Goal: Information Seeking & Learning: Check status

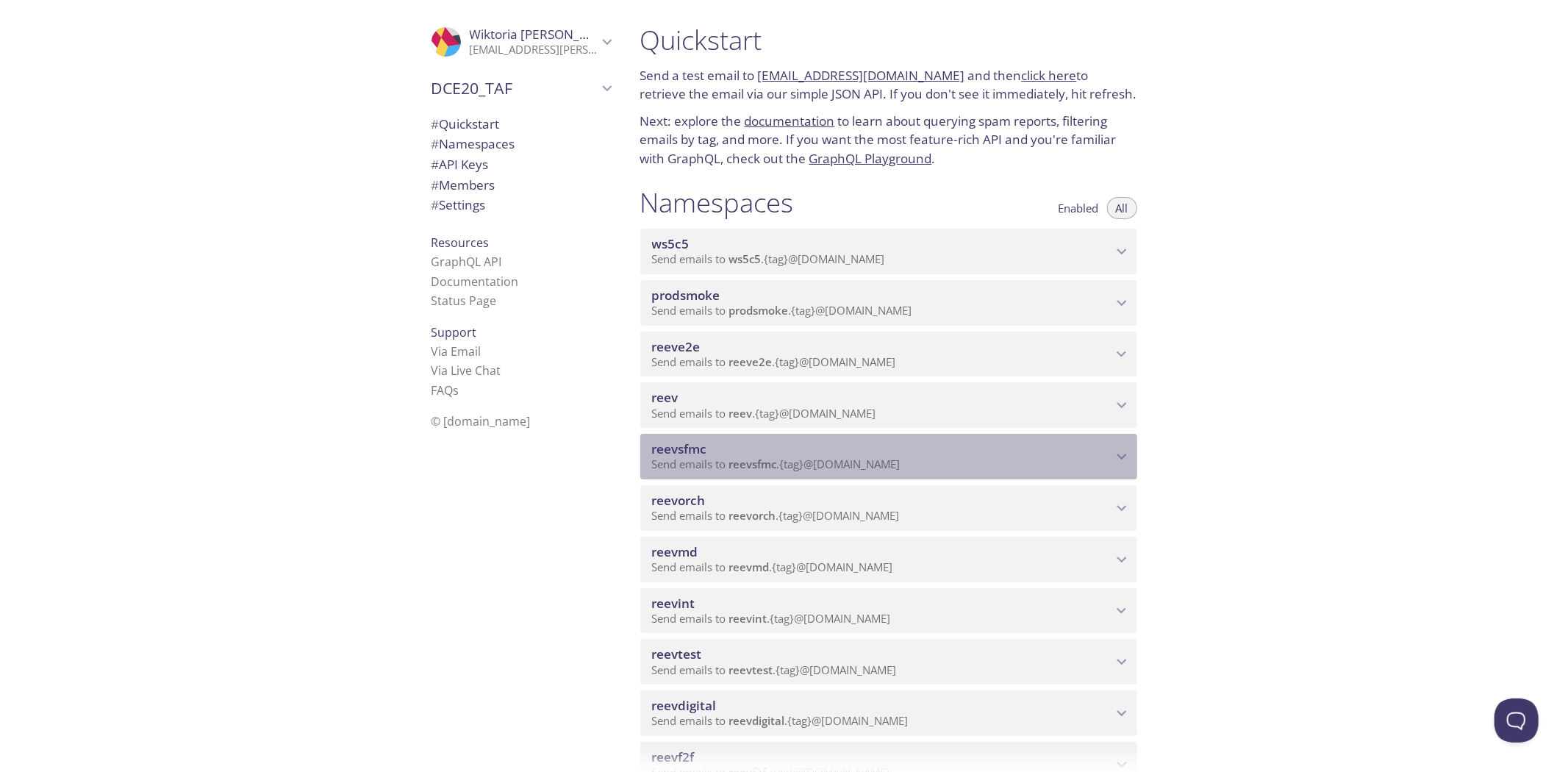
click at [928, 461] on p "Send emails to reevsfmc . {tag} @[DOMAIN_NAME]" at bounding box center [882, 464] width 460 height 15
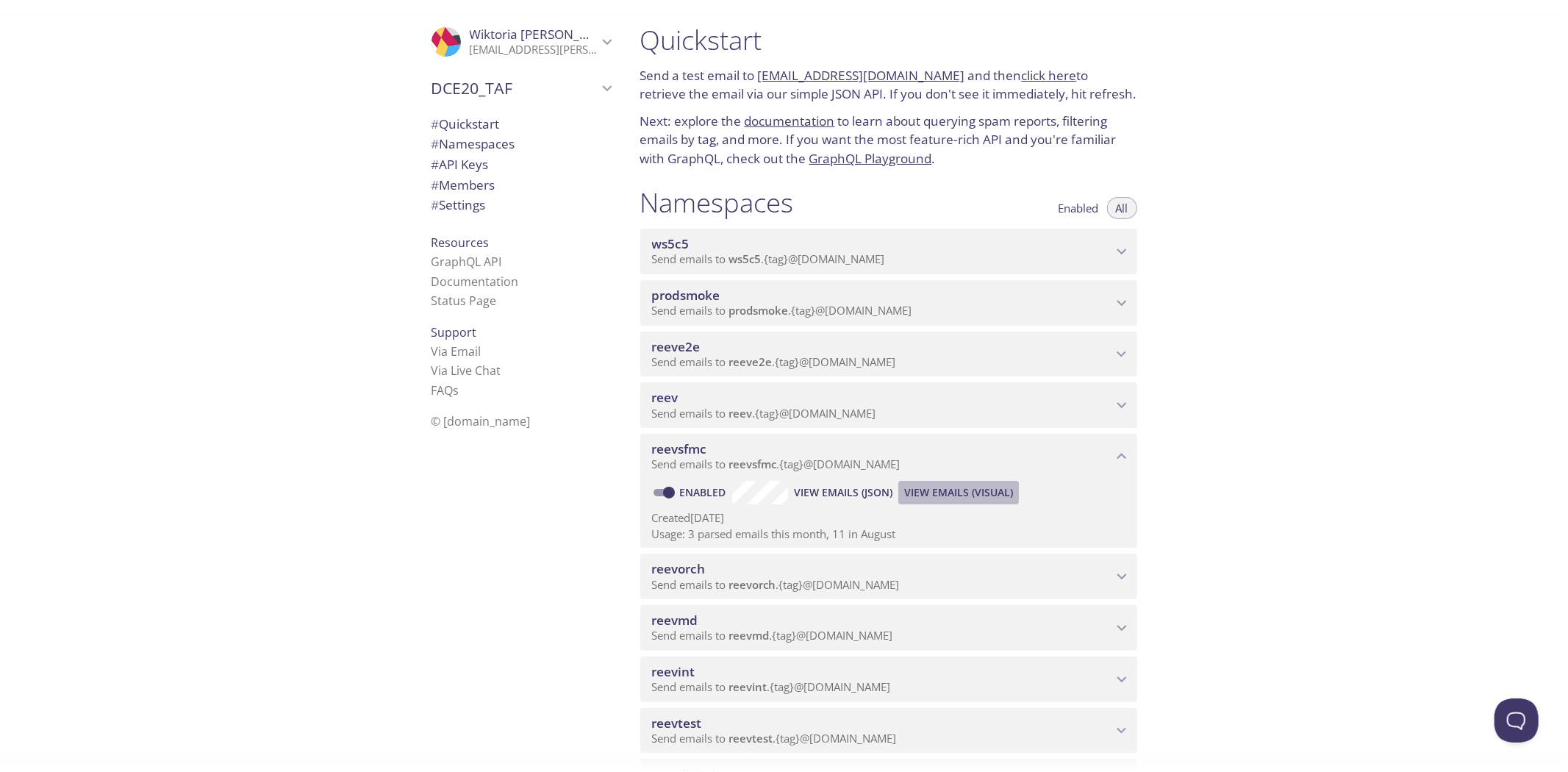
click at [938, 491] on span "View Emails (Visual)" at bounding box center [958, 492] width 108 height 17
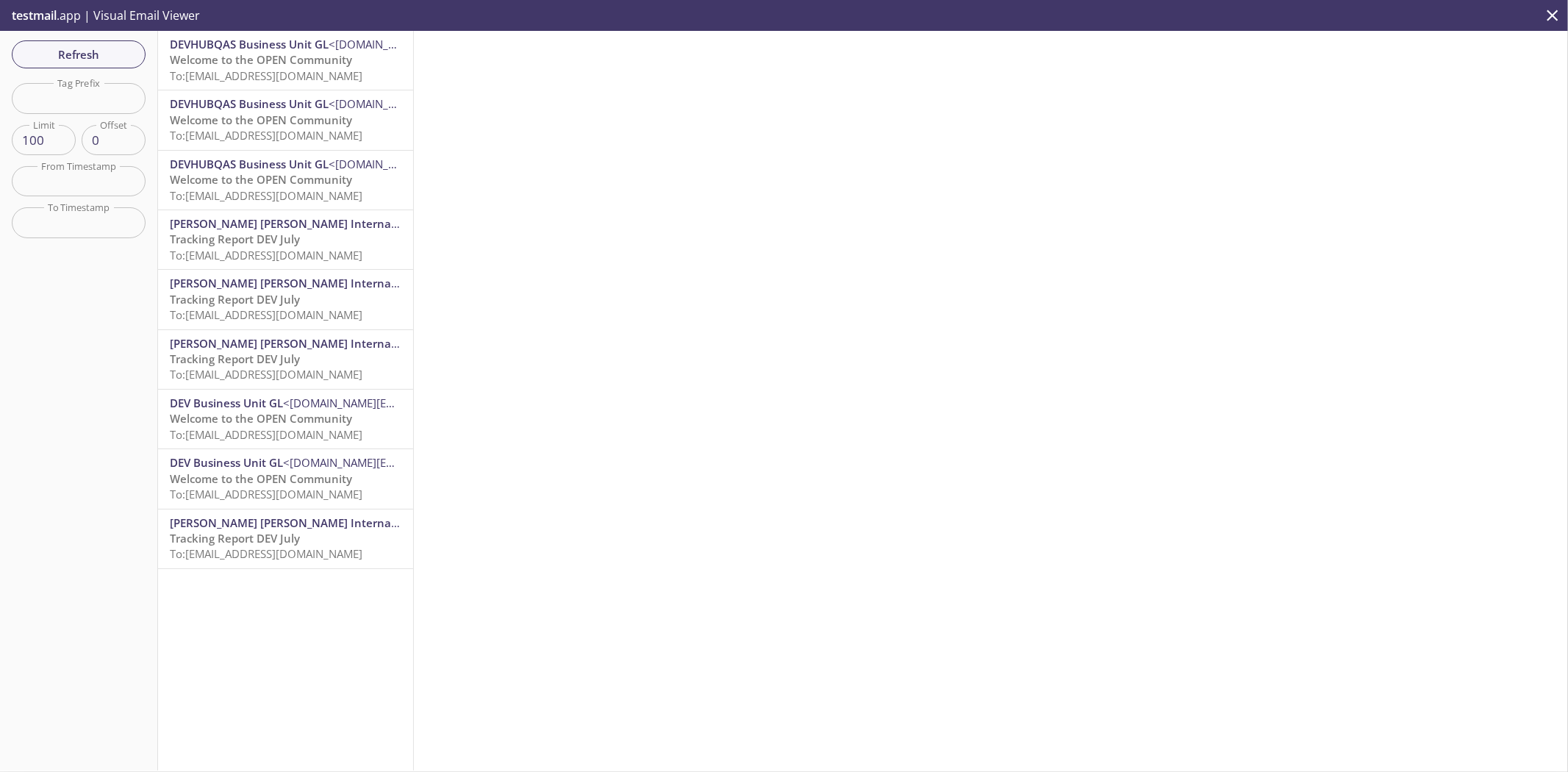
click at [327, 496] on span "To: [EMAIL_ADDRESS][DOMAIN_NAME]" at bounding box center [266, 494] width 193 height 15
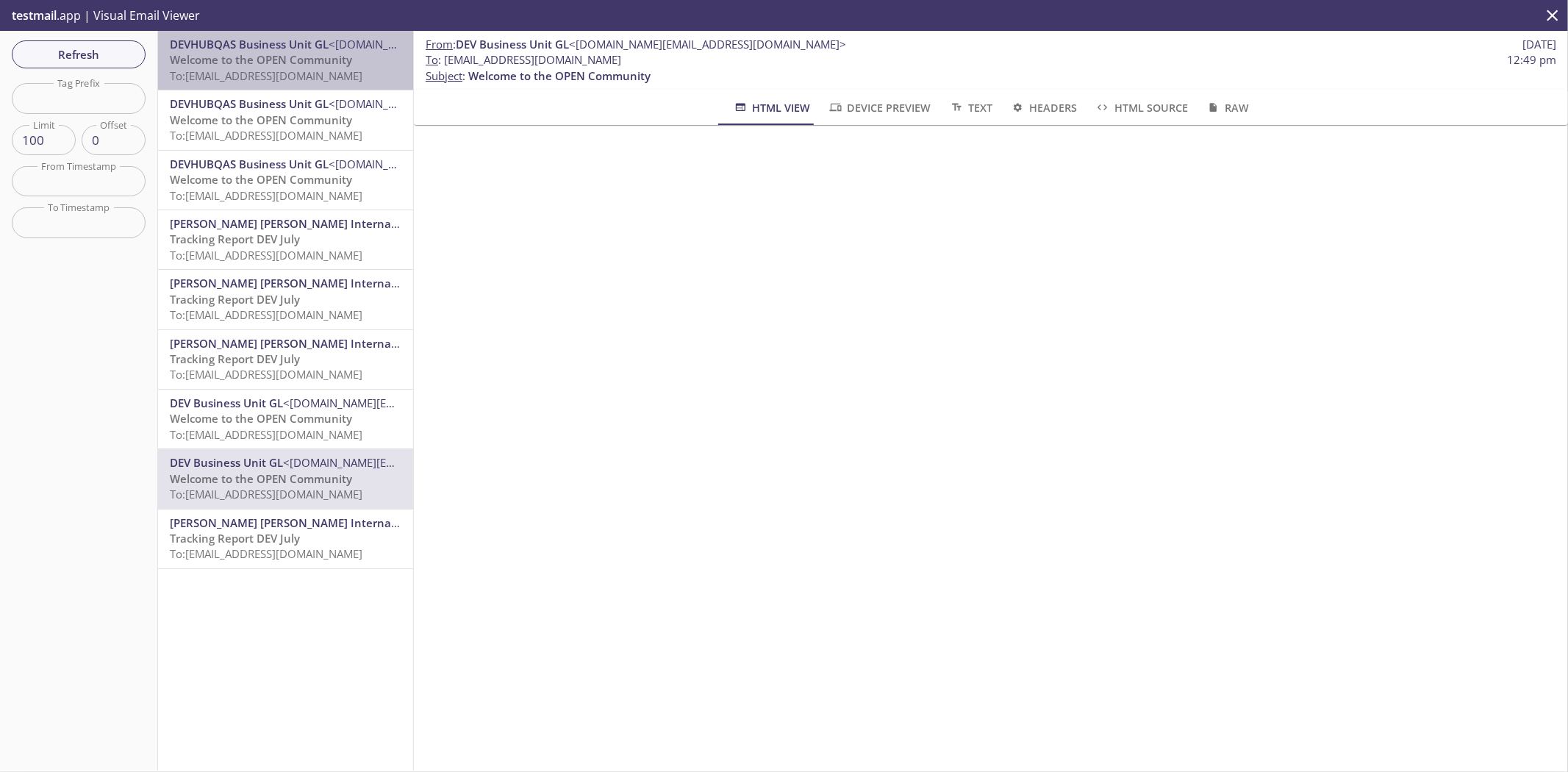
click at [290, 64] on span "Welcome to the OPEN Community" at bounding box center [261, 59] width 182 height 15
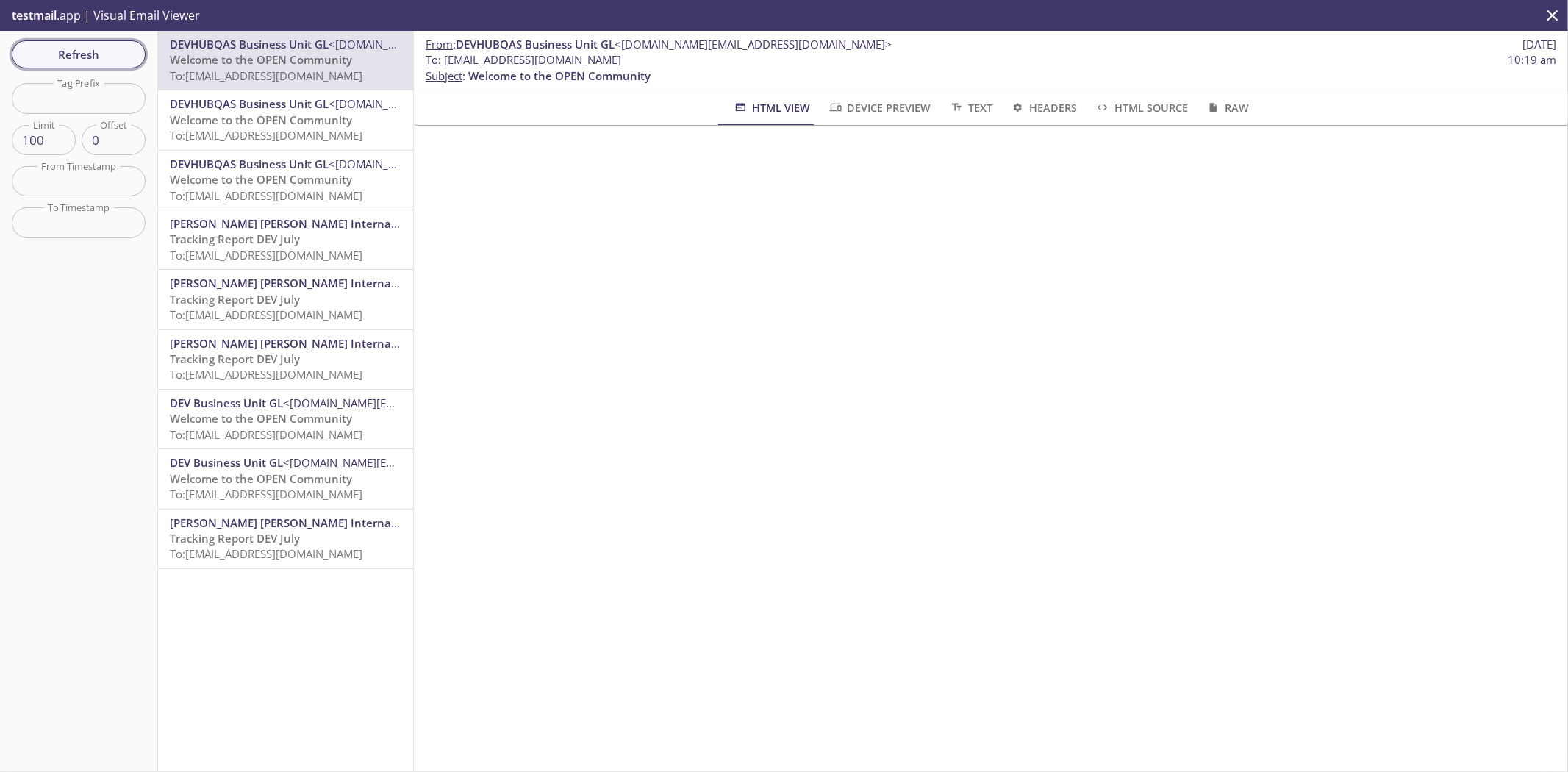
click at [68, 51] on span "Refresh" at bounding box center [78, 55] width 110 height 19
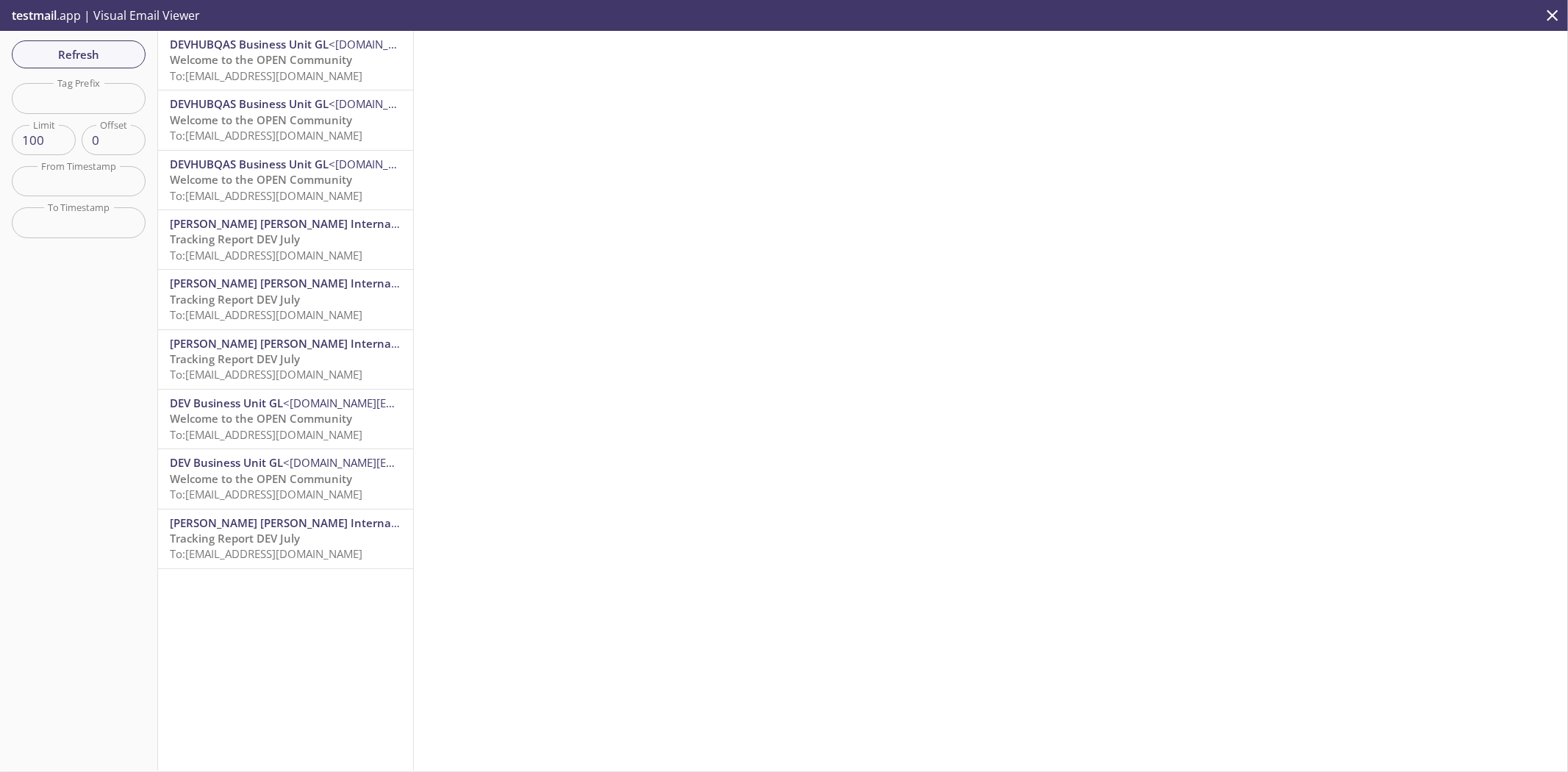
click at [292, 77] on span "To: [EMAIL_ADDRESS][DOMAIN_NAME]" at bounding box center [266, 75] width 193 height 15
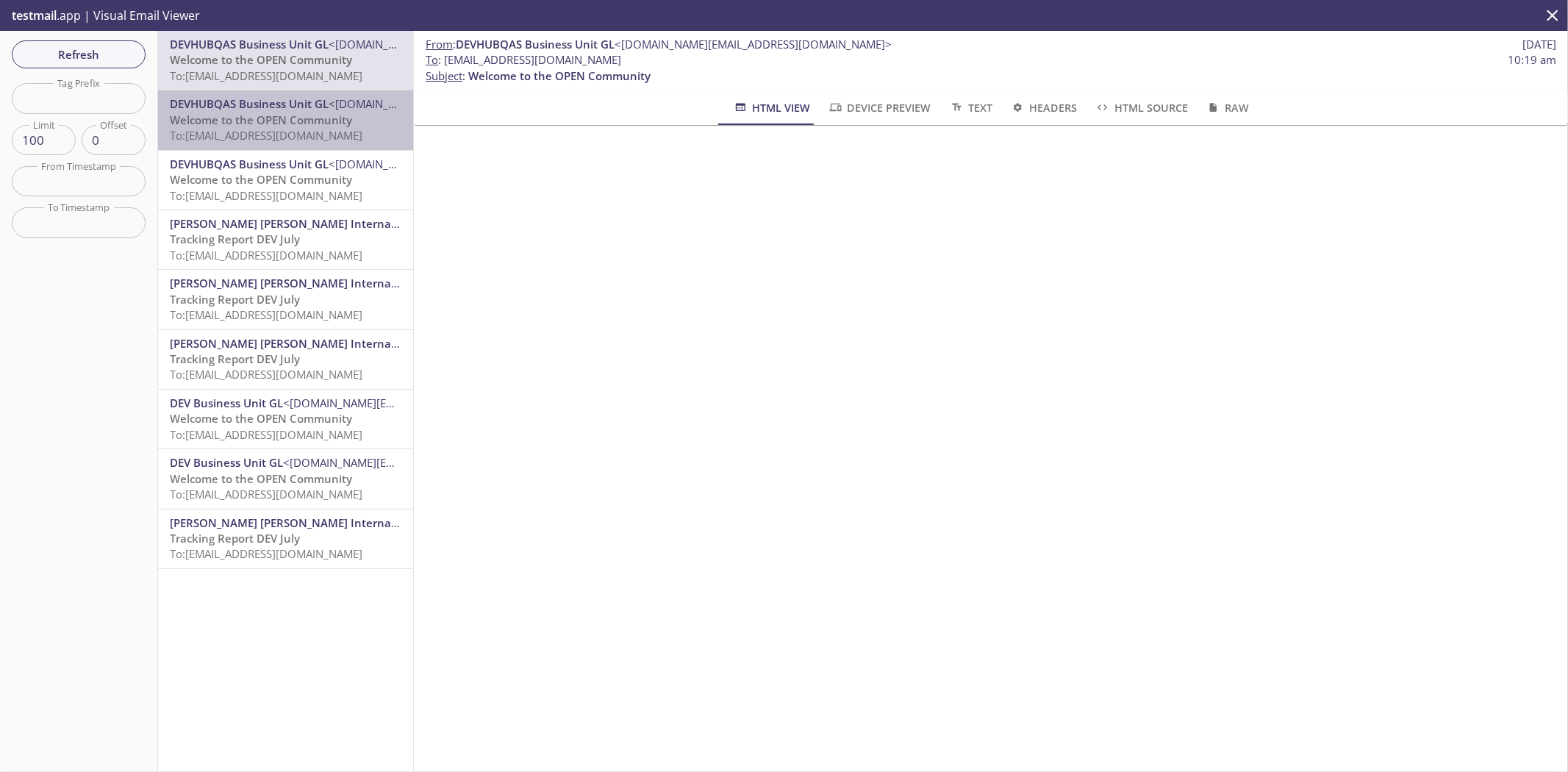
click at [305, 114] on span "Welcome to the OPEN Community" at bounding box center [261, 120] width 182 height 15
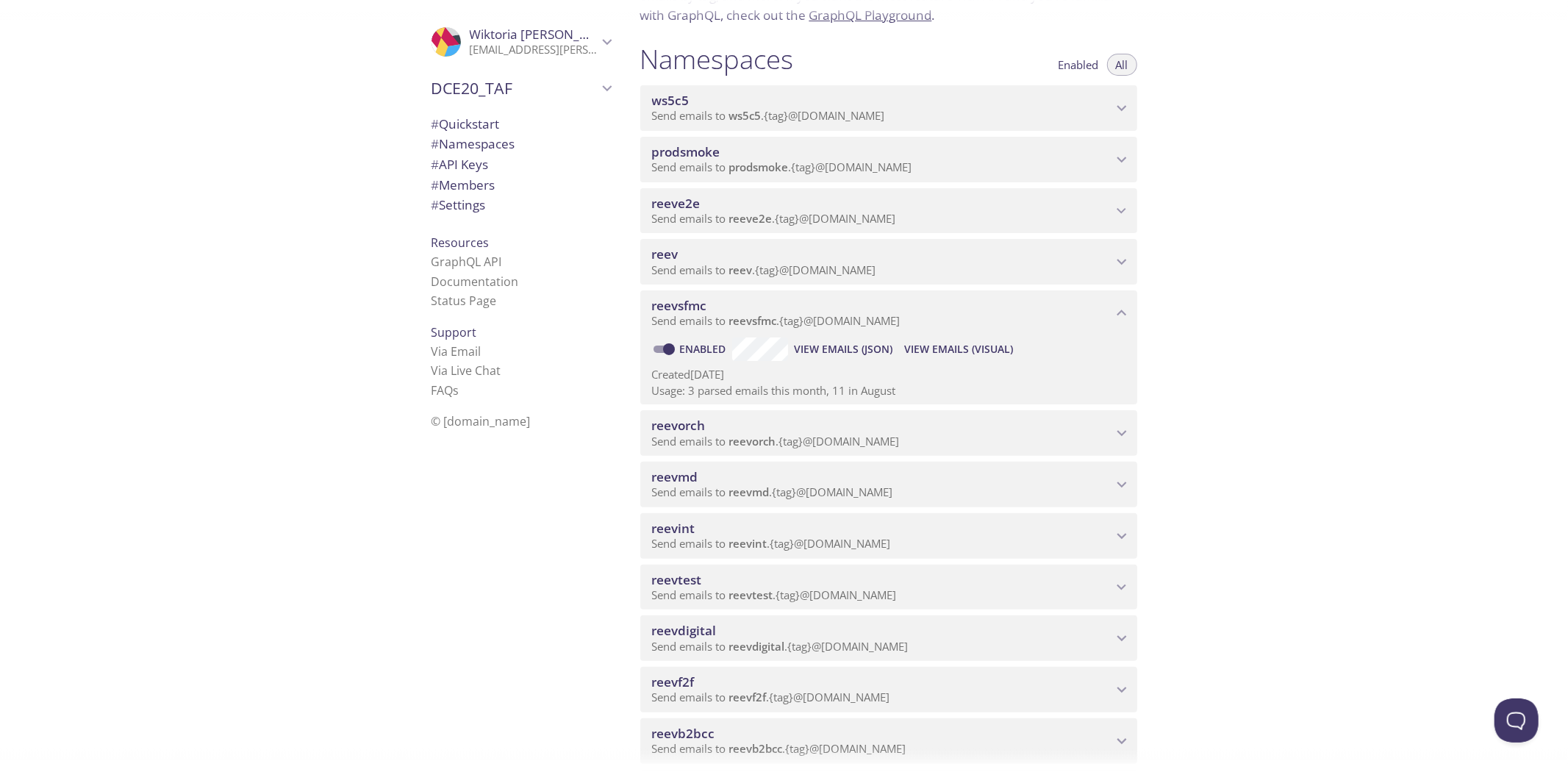
scroll to position [326, 0]
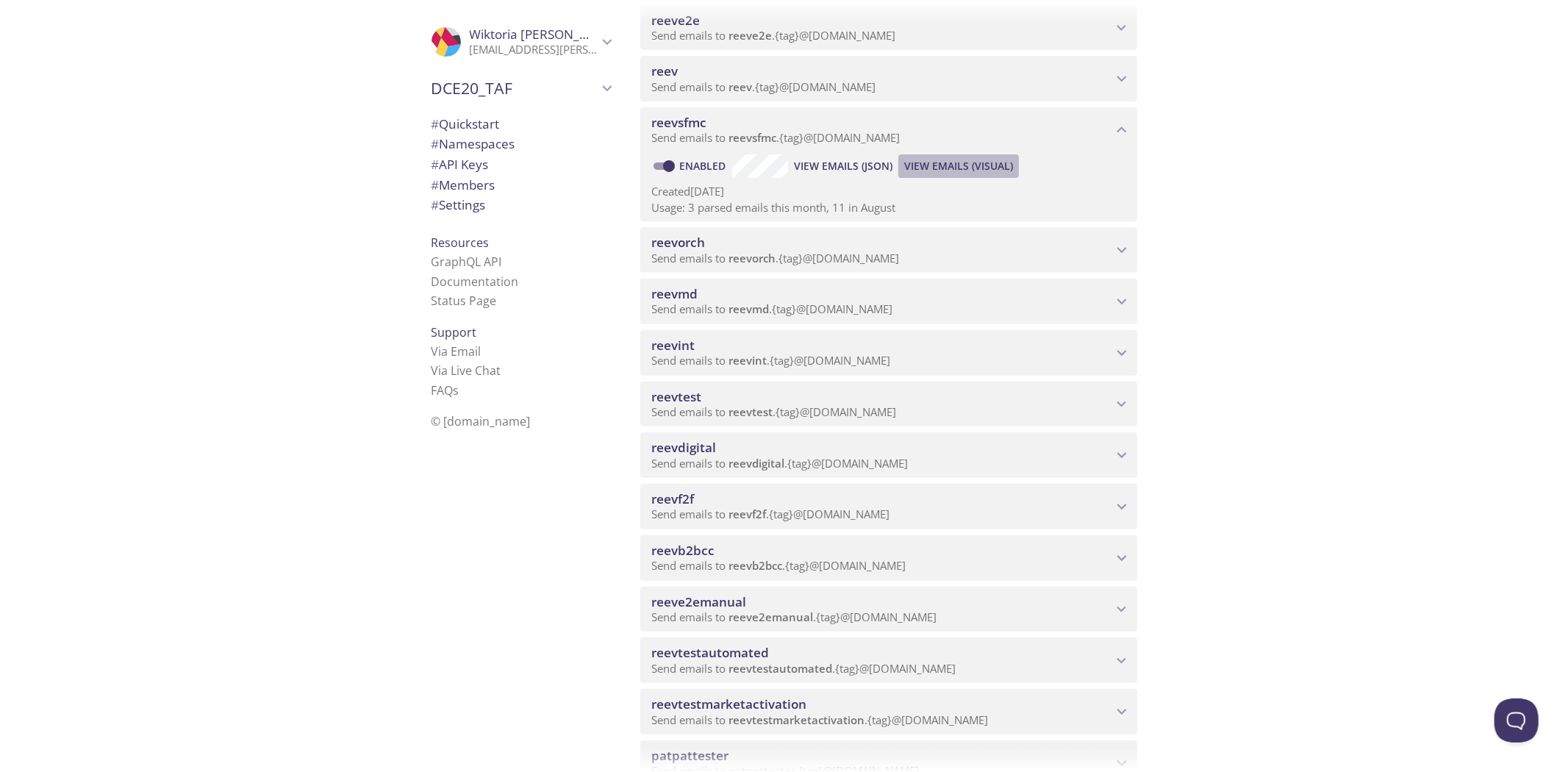
click at [988, 165] on span "View Emails (Visual)" at bounding box center [958, 166] width 108 height 17
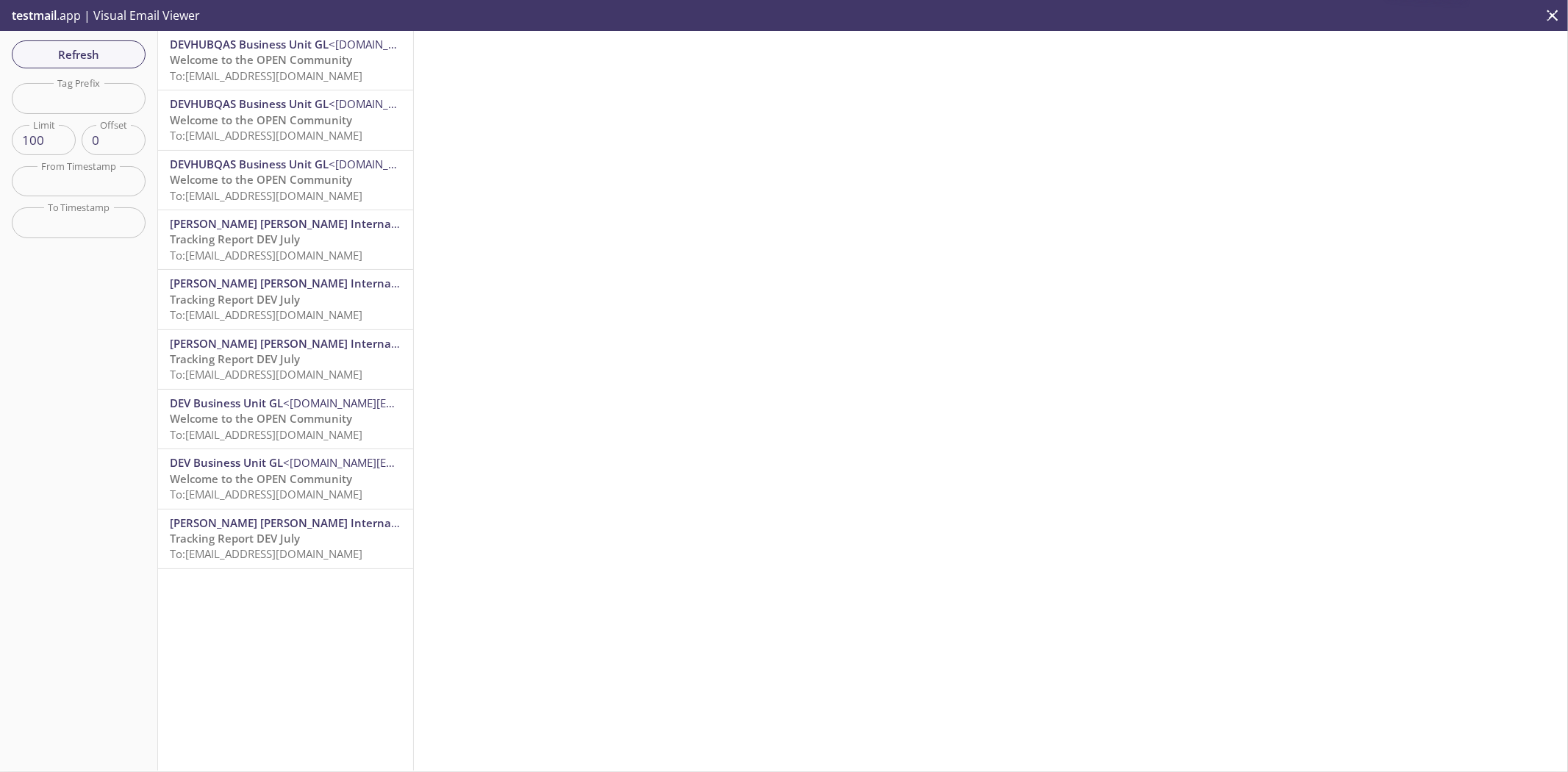
click at [309, 71] on span "To: [EMAIL_ADDRESS][DOMAIN_NAME]" at bounding box center [266, 75] width 193 height 15
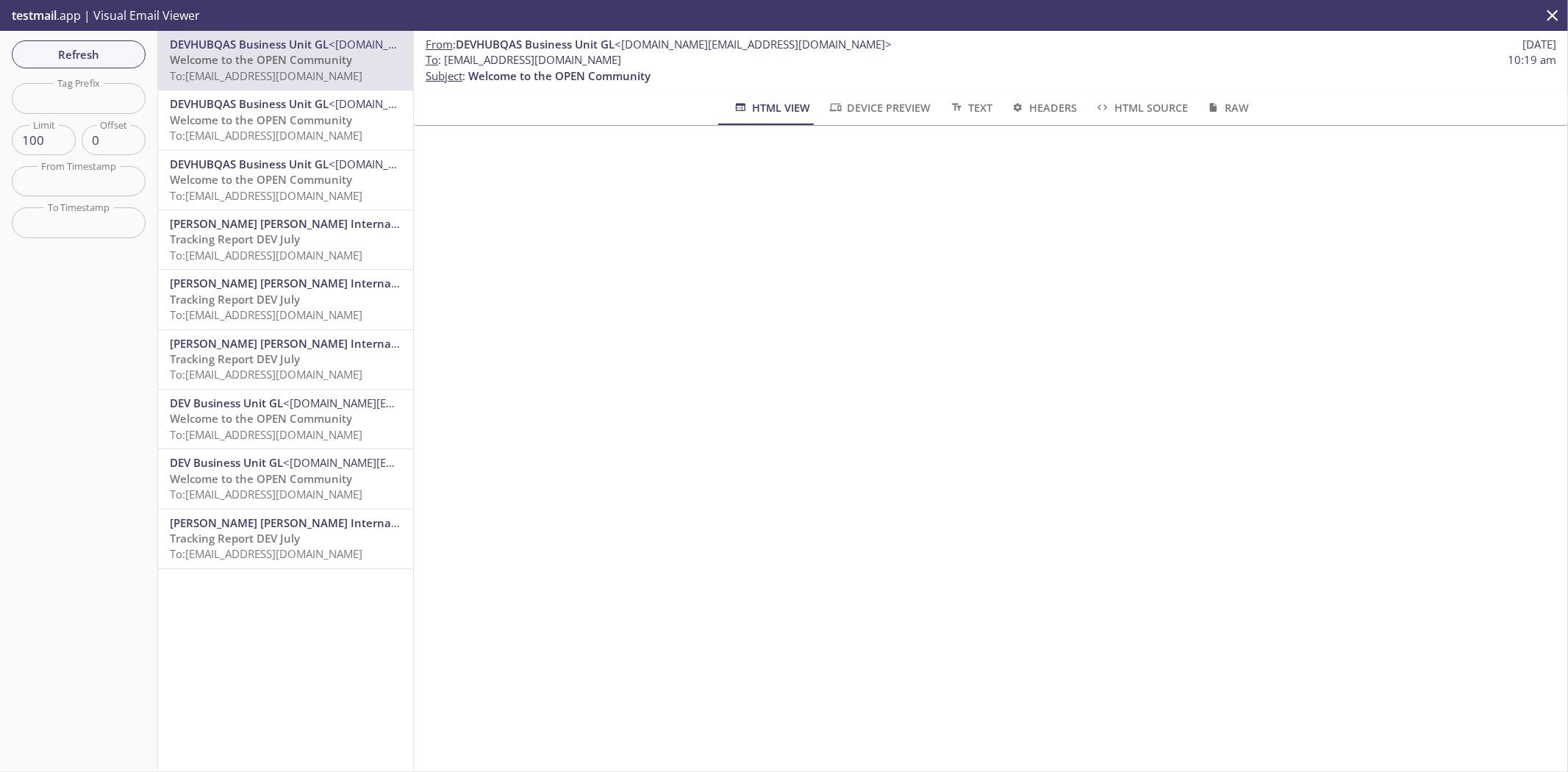
click at [331, 317] on span "To: [EMAIL_ADDRESS][DOMAIN_NAME]" at bounding box center [266, 314] width 193 height 15
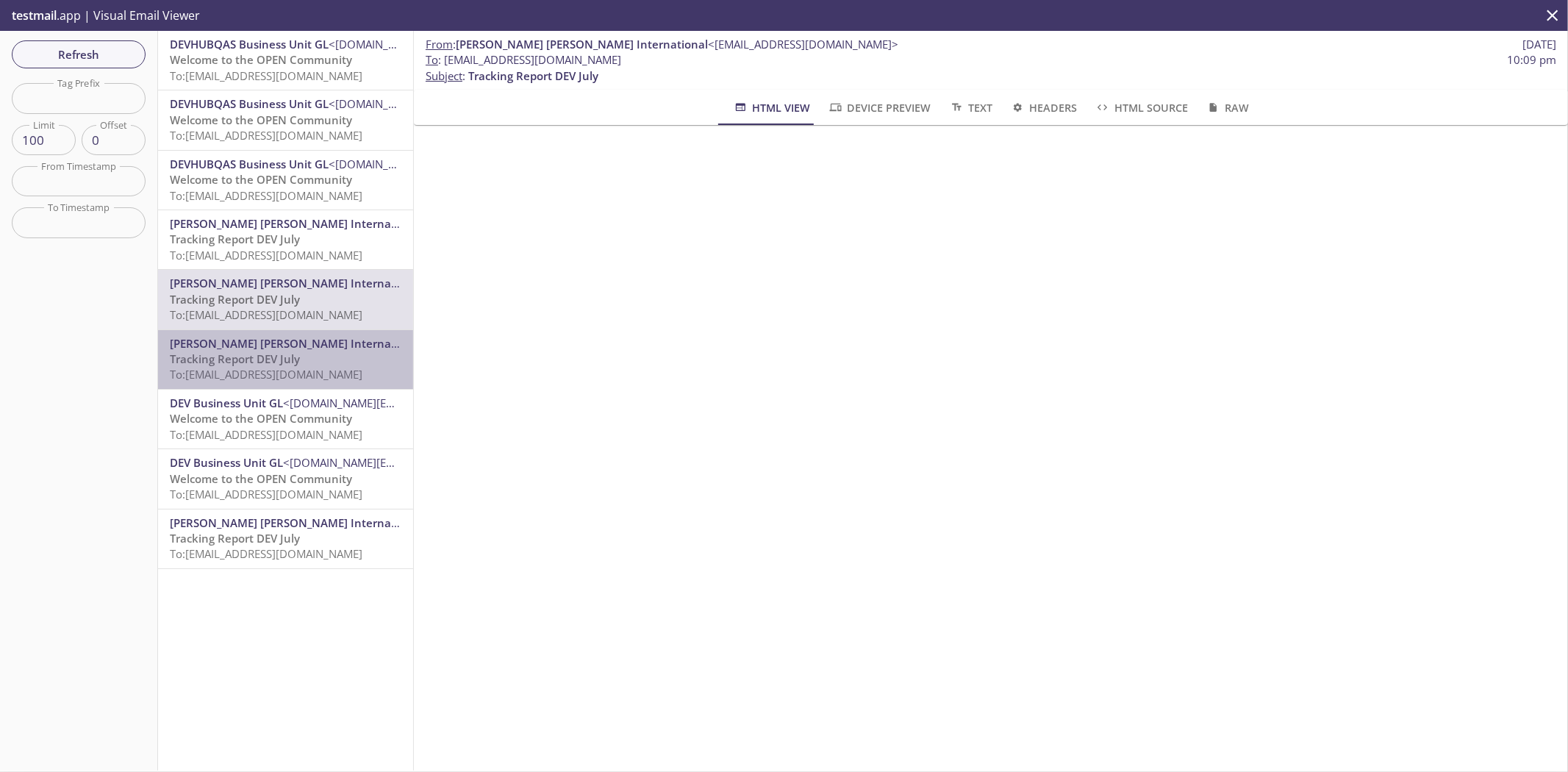
click at [329, 373] on span "To: [EMAIL_ADDRESS][DOMAIN_NAME]" at bounding box center [266, 374] width 193 height 15
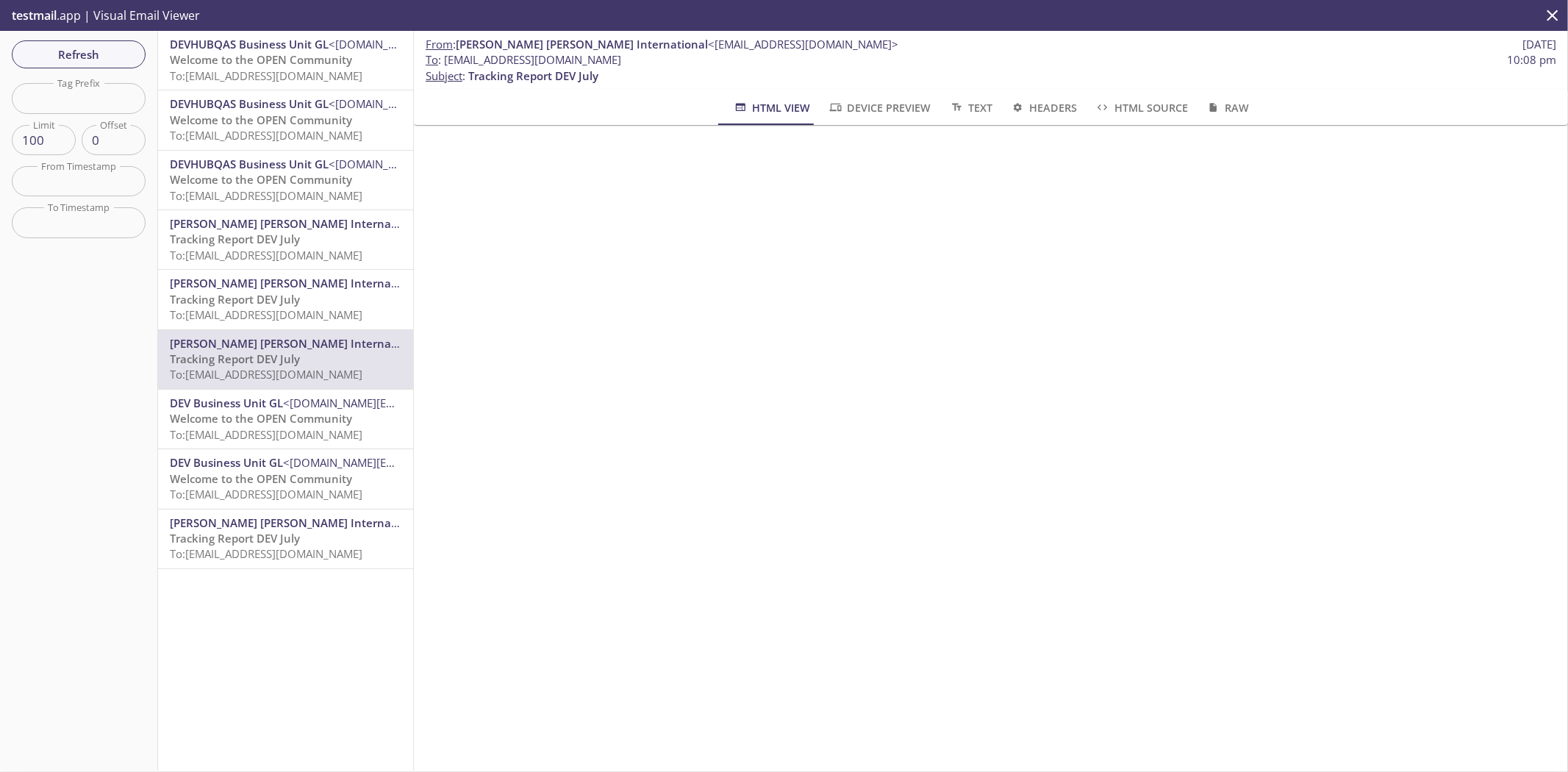
drag, startPoint x: 657, startPoint y: 60, endPoint x: 574, endPoint y: 70, distance: 83.6
click at [584, 56] on span "To : [EMAIL_ADDRESS][DOMAIN_NAME] 10:08 pm" at bounding box center [991, 60] width 1131 height 16
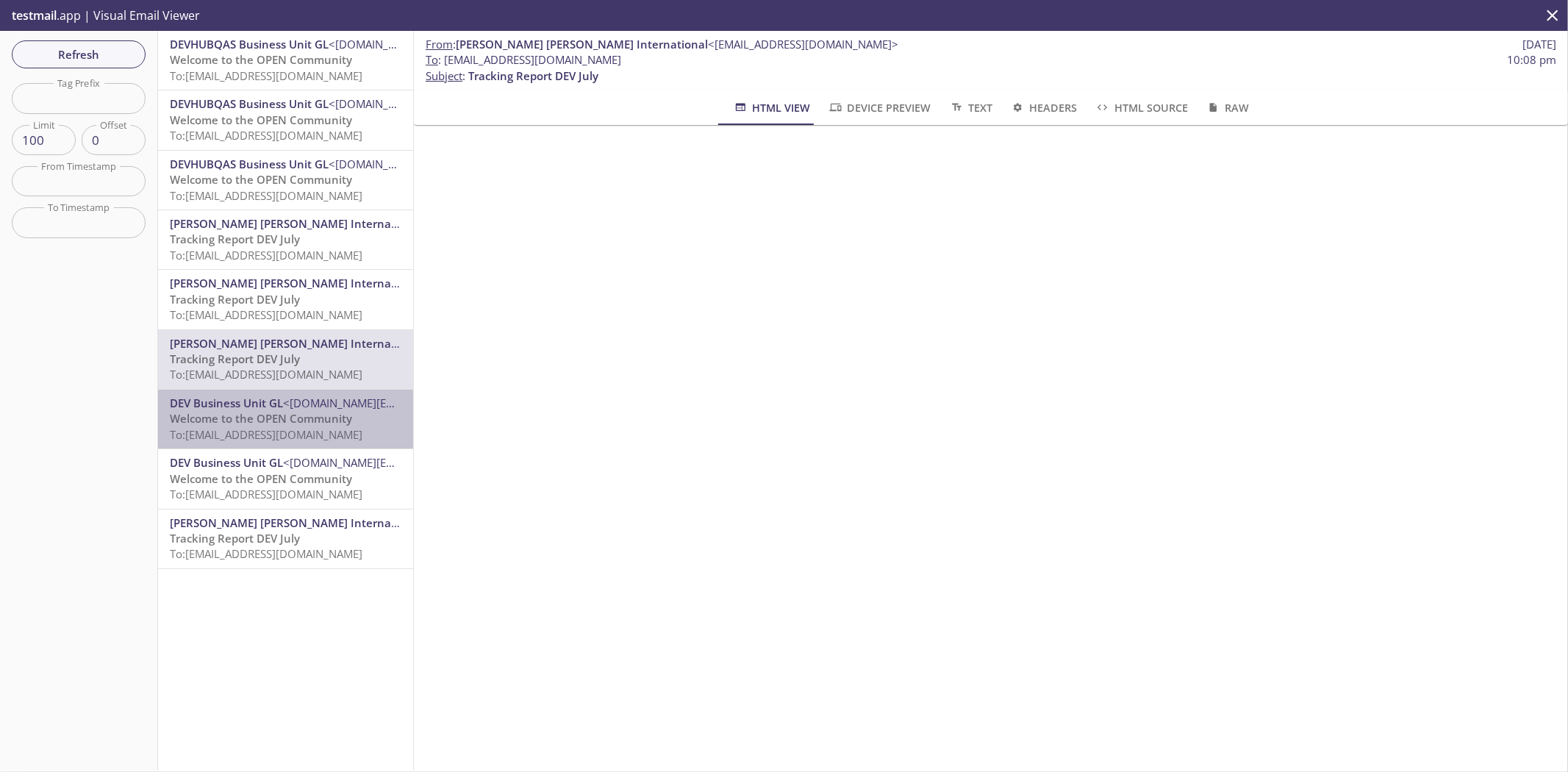
click at [331, 416] on span "Welcome to the OPEN Community" at bounding box center [261, 418] width 182 height 15
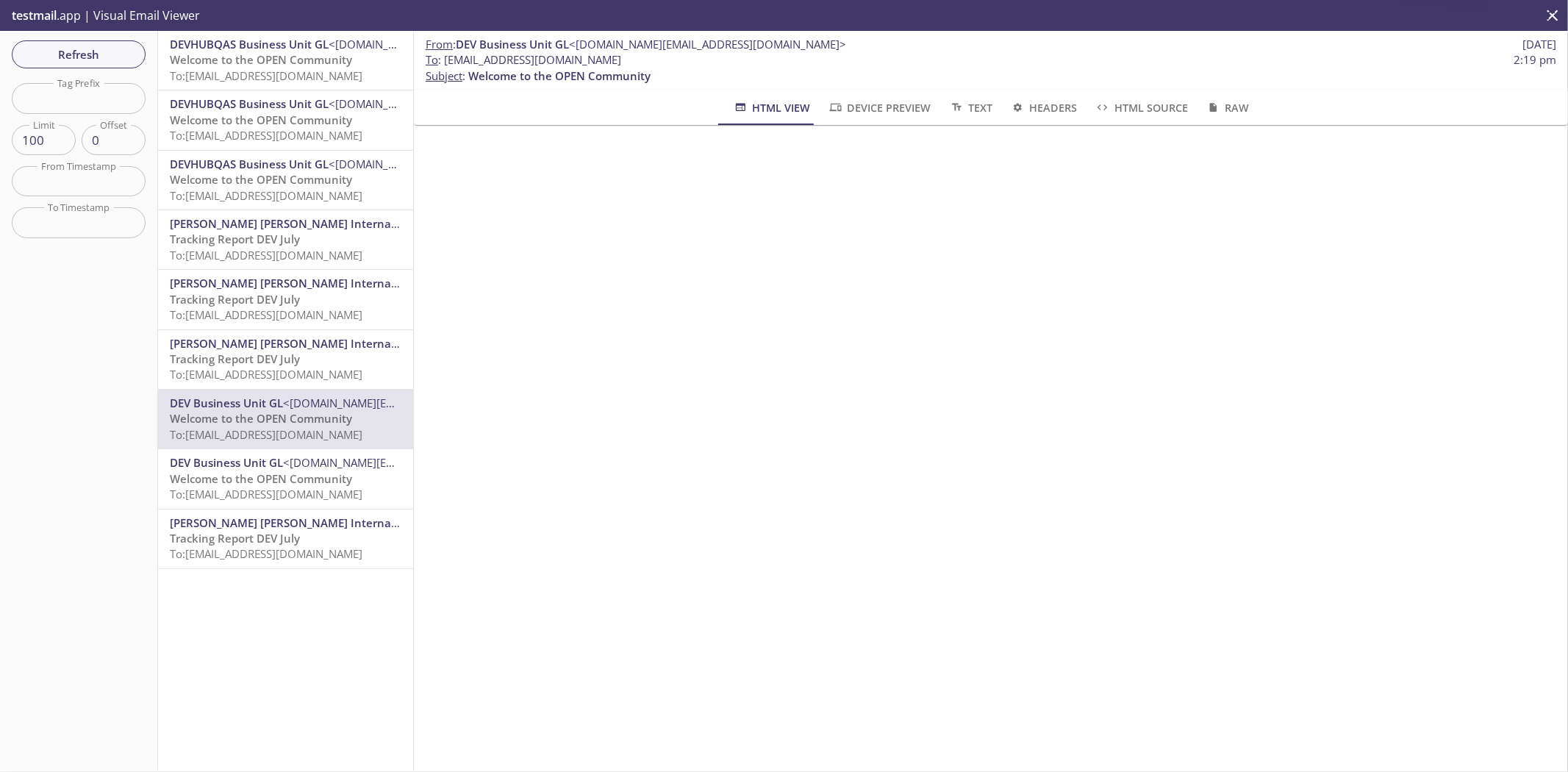
drag, startPoint x: 645, startPoint y: 57, endPoint x: 444, endPoint y: 56, distance: 201.0
click at [444, 56] on span "To : [EMAIL_ADDRESS][DOMAIN_NAME] 2:19 pm" at bounding box center [991, 60] width 1131 height 16
copy span "[EMAIL_ADDRESS][DOMAIN_NAME]"
click at [100, 35] on div "Refresh Filters Tag Prefix Tag Prefix Limit 100 Limit Offset 0 Offset From Time…" at bounding box center [79, 401] width 158 height 739
click at [101, 48] on span "Refresh" at bounding box center [78, 55] width 110 height 19
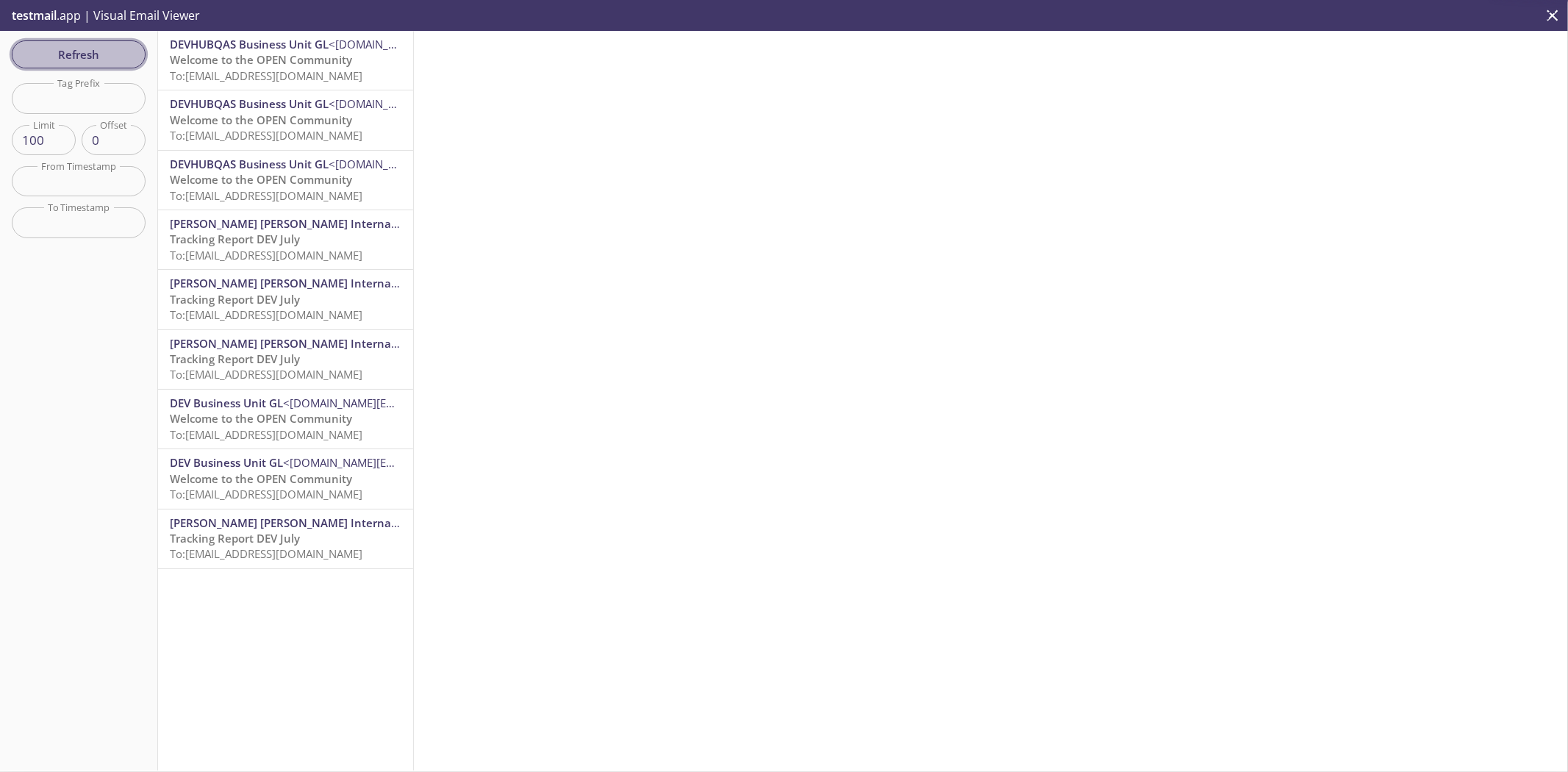
click at [101, 48] on span "Refresh" at bounding box center [78, 55] width 110 height 19
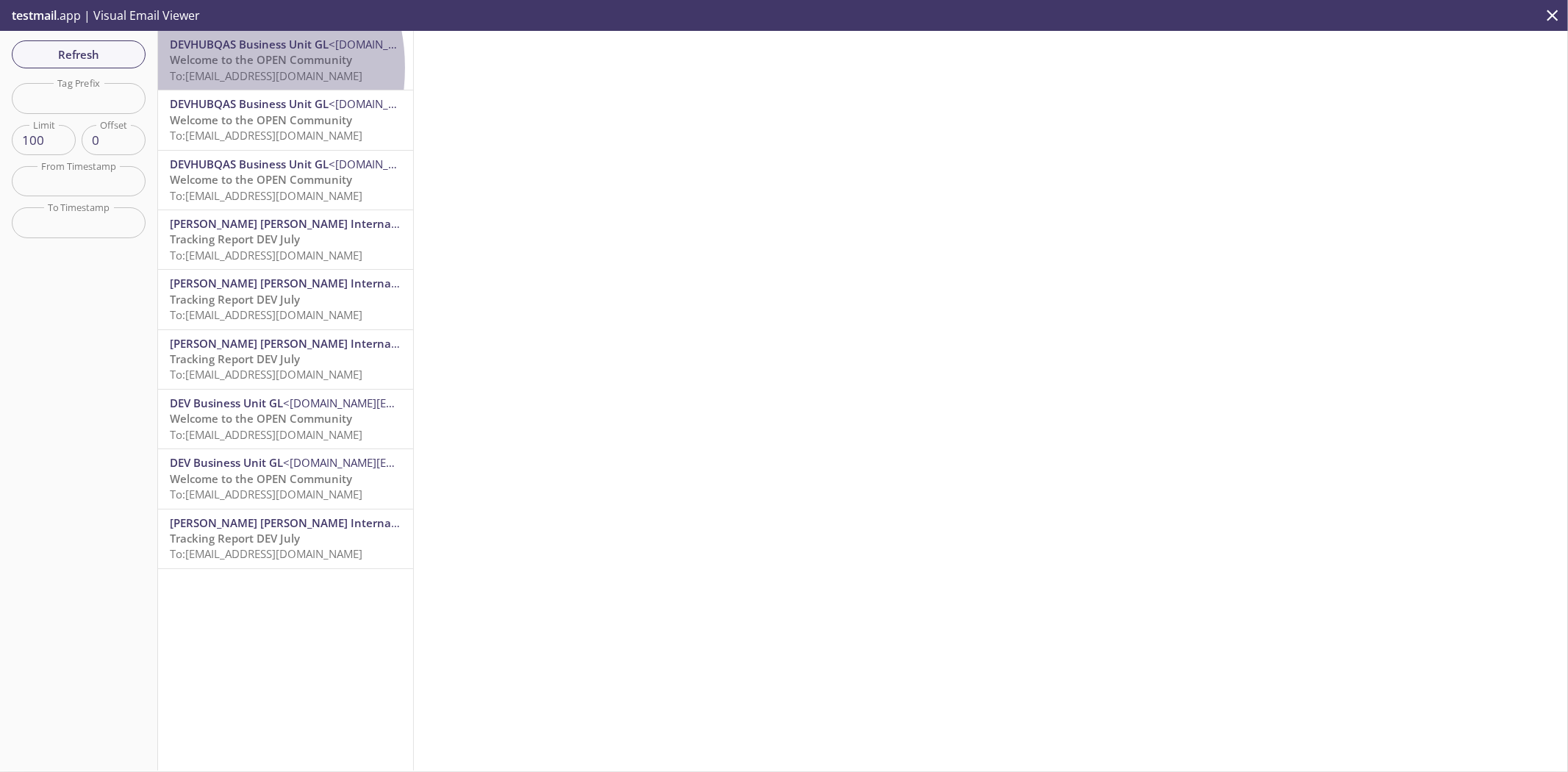
click at [203, 69] on span "To: [EMAIL_ADDRESS][DOMAIN_NAME]" at bounding box center [266, 75] width 193 height 15
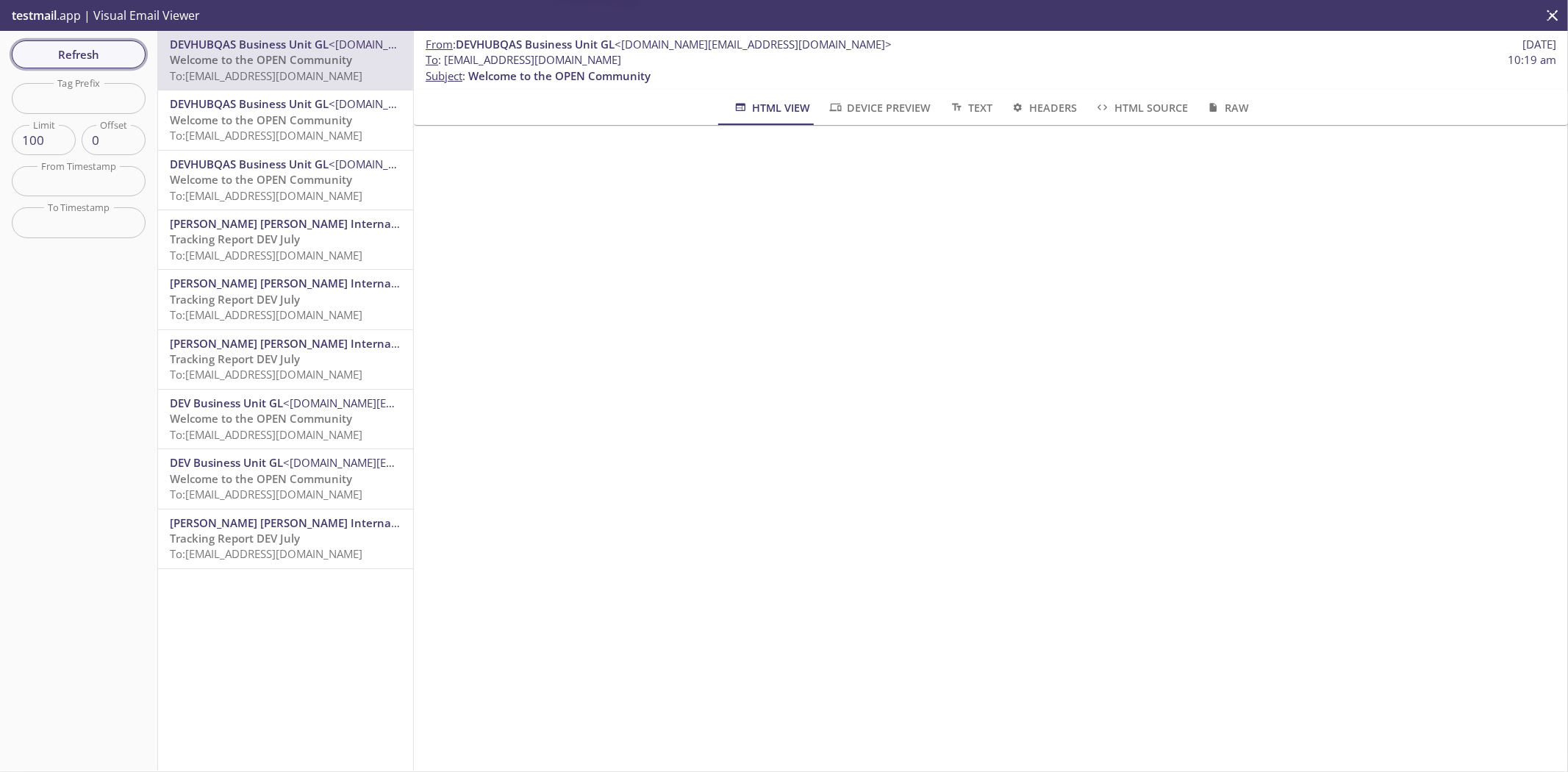
click at [48, 65] on button "Refresh" at bounding box center [79, 55] width 134 height 28
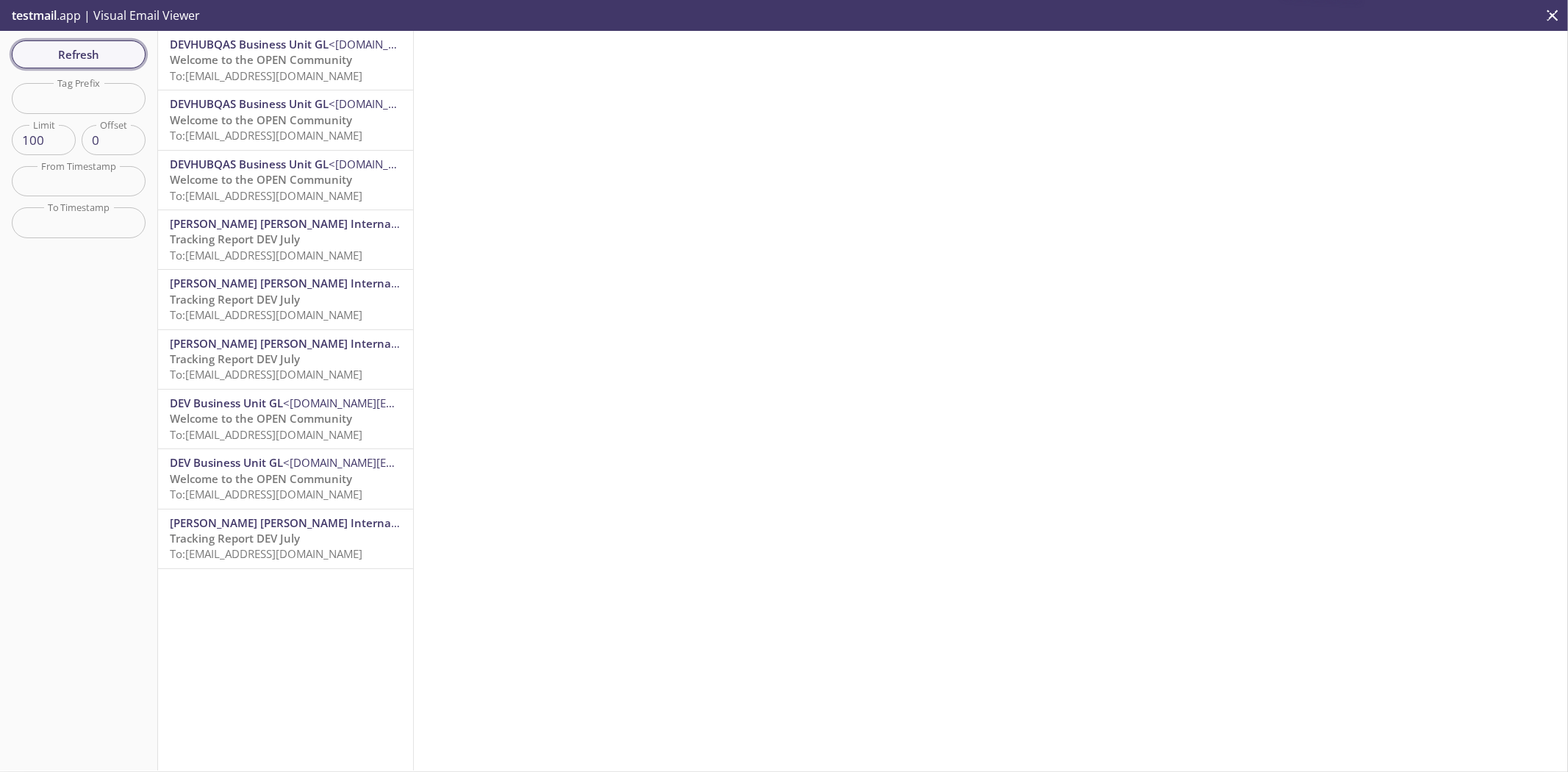
click at [76, 46] on span "Refresh" at bounding box center [78, 55] width 110 height 19
